Goal: Find specific page/section: Find specific page/section

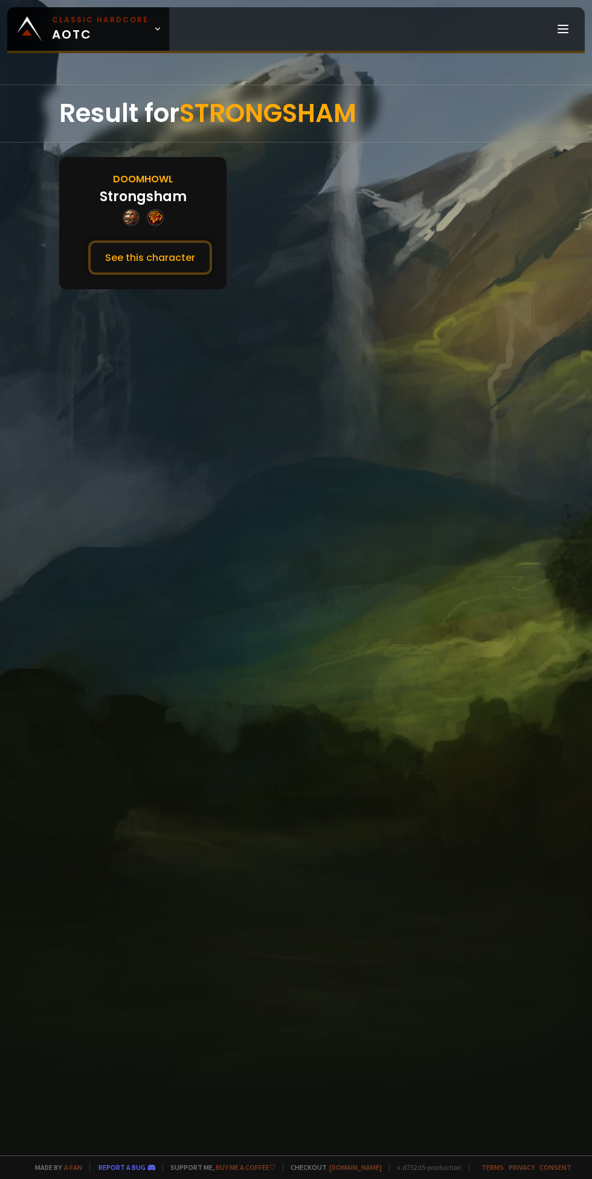
click at [158, 256] on button "See this character" at bounding box center [150, 257] width 124 height 34
click at [129, 257] on button "See this character" at bounding box center [150, 257] width 124 height 34
